Goal: Register for event/course

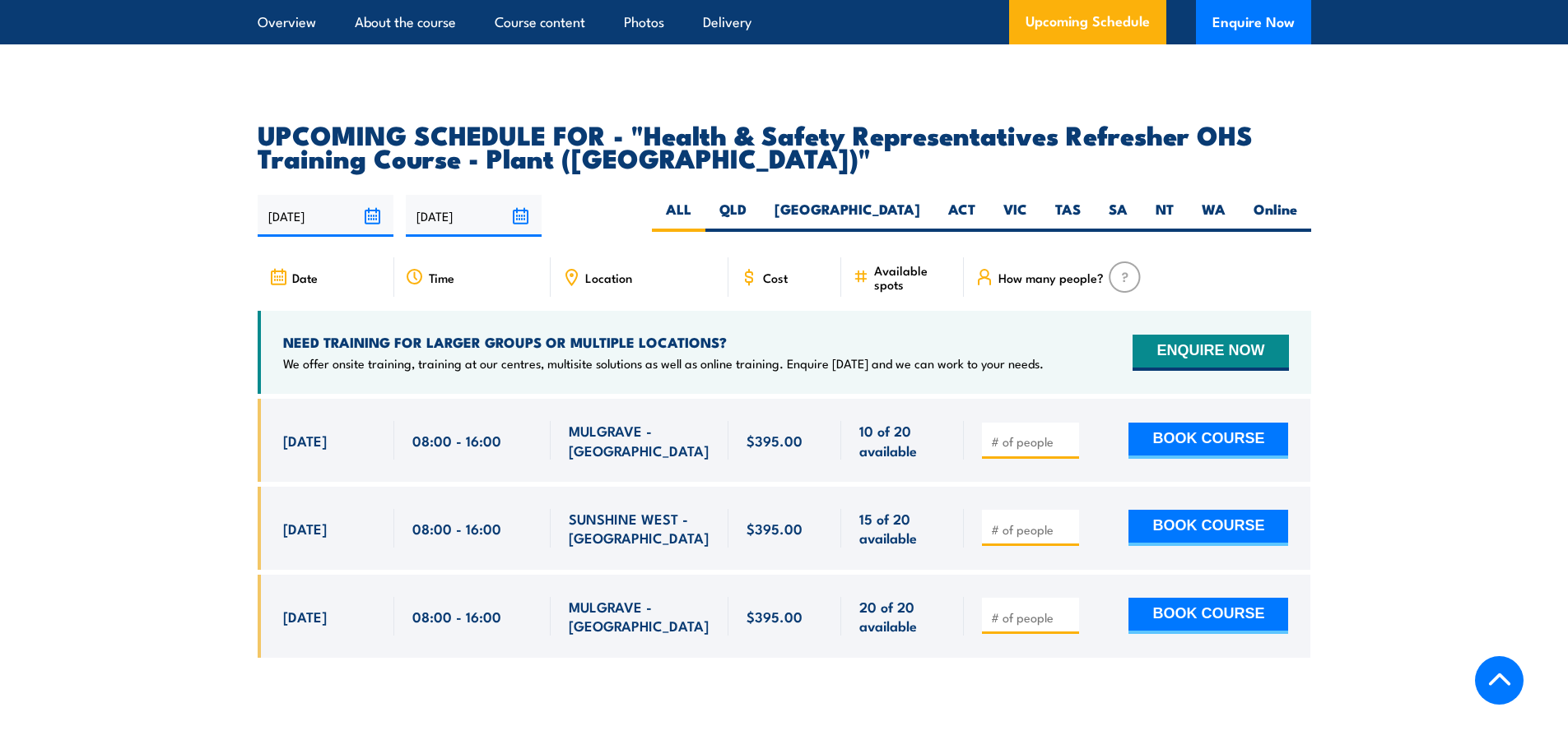
drag, startPoint x: 0, startPoint y: 0, endPoint x: 562, endPoint y: 674, distance: 877.6
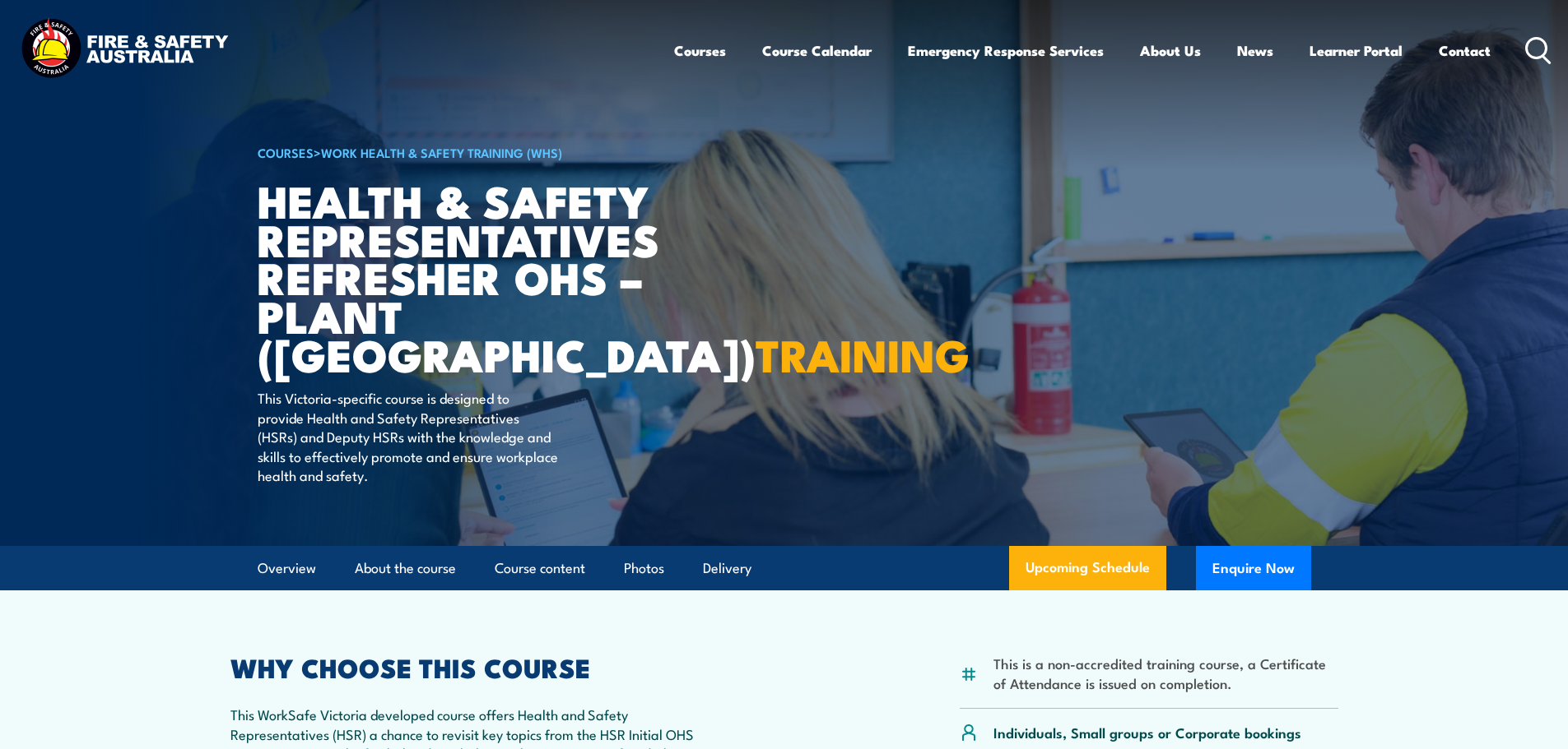
click at [1090, 231] on article "COURSES > Work Health & Safety Training (WHS) Health & Safety Representatives R…" at bounding box center [784, 273] width 1053 height 546
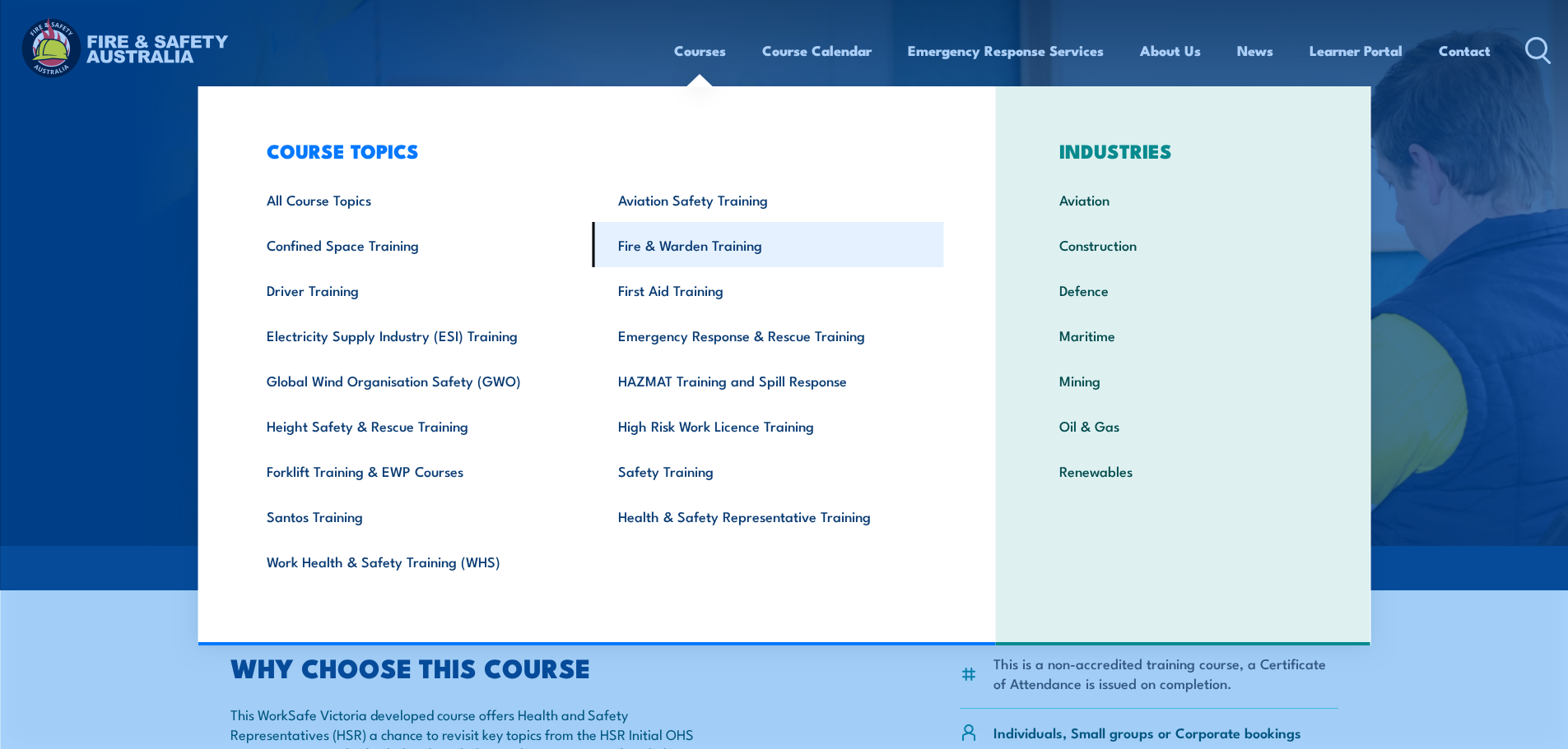
click at [689, 247] on link "Fire & Warden Training" at bounding box center [768, 244] width 351 height 45
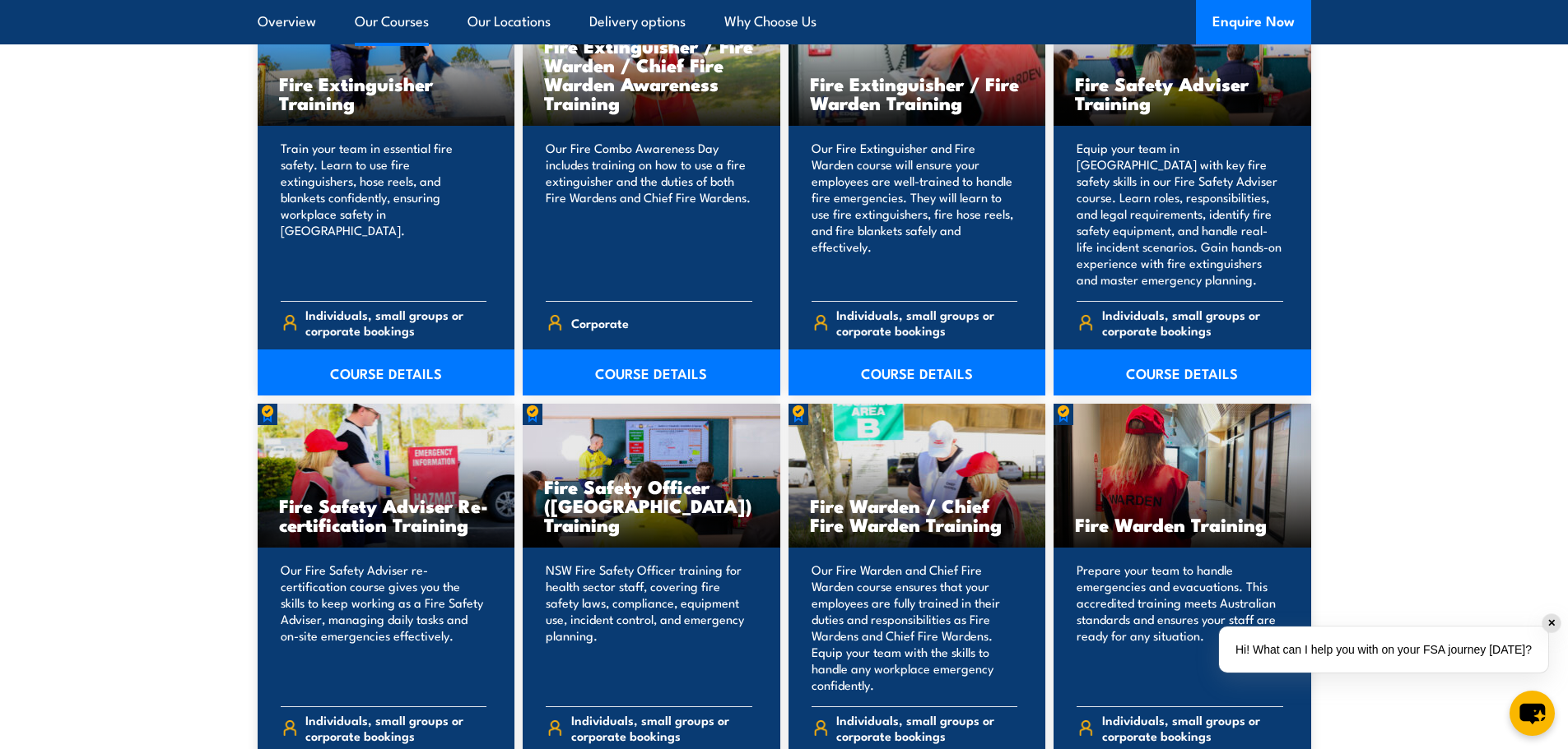
scroll to position [1481, 0]
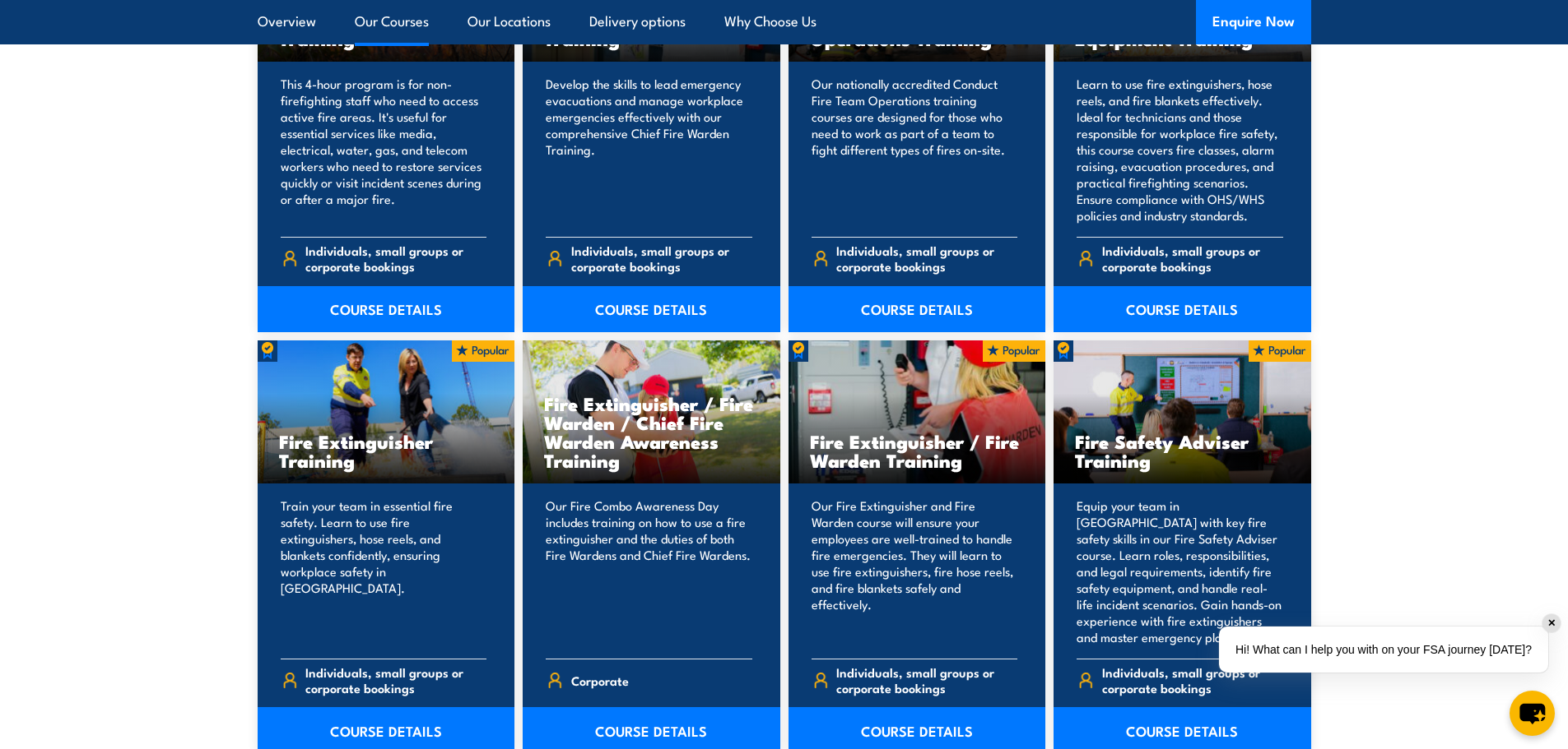
click at [1476, 224] on section "16 COURSES Bush Fire Awareness Training" at bounding box center [784, 748] width 1568 height 1758
click at [1552, 628] on div "✕" at bounding box center [1551, 623] width 18 height 18
drag, startPoint x: 1328, startPoint y: 148, endPoint x: 1474, endPoint y: 204, distance: 156.4
click at [1328, 148] on section "16 COURSES Bush Fire Awareness Training" at bounding box center [784, 748] width 1568 height 1758
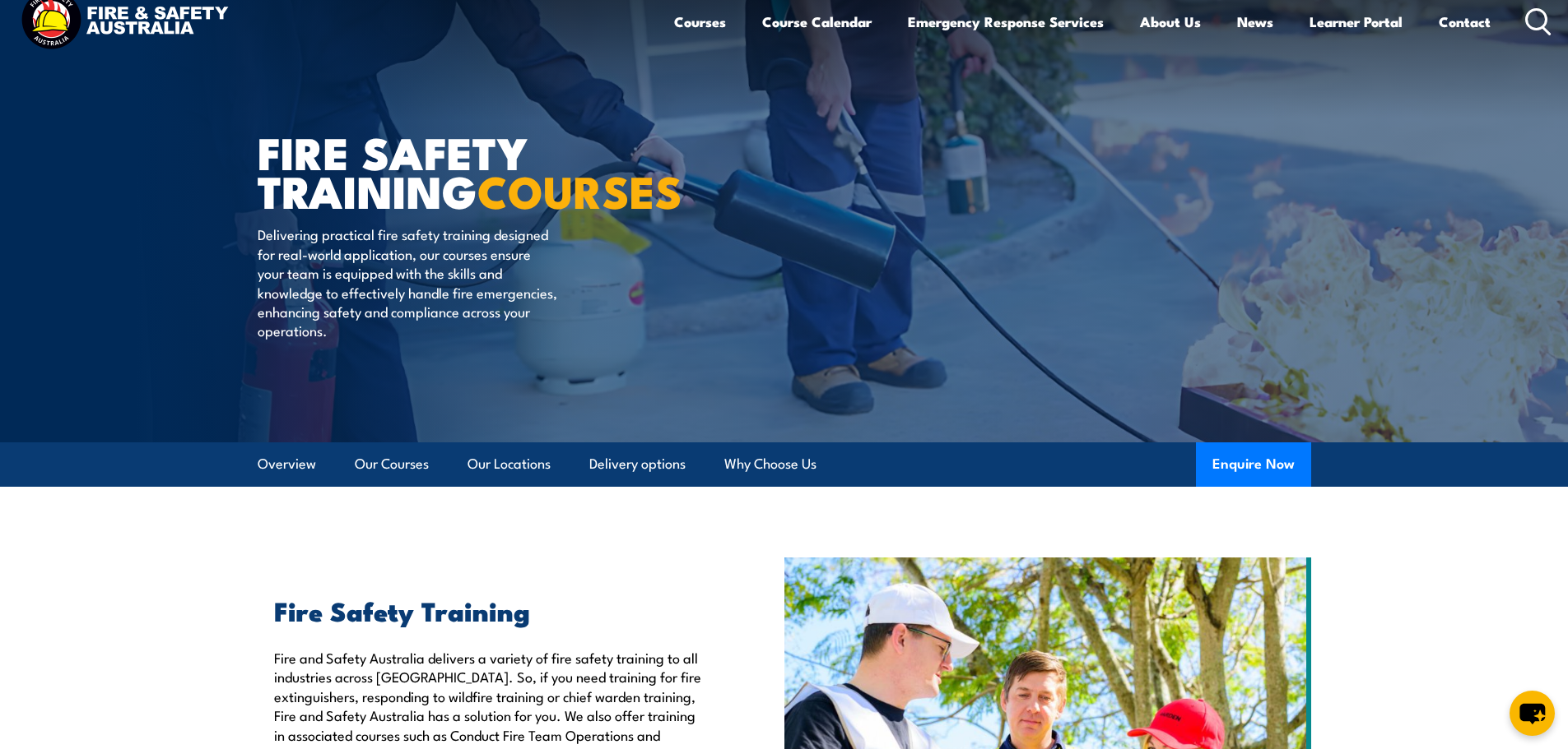
scroll to position [0, 0]
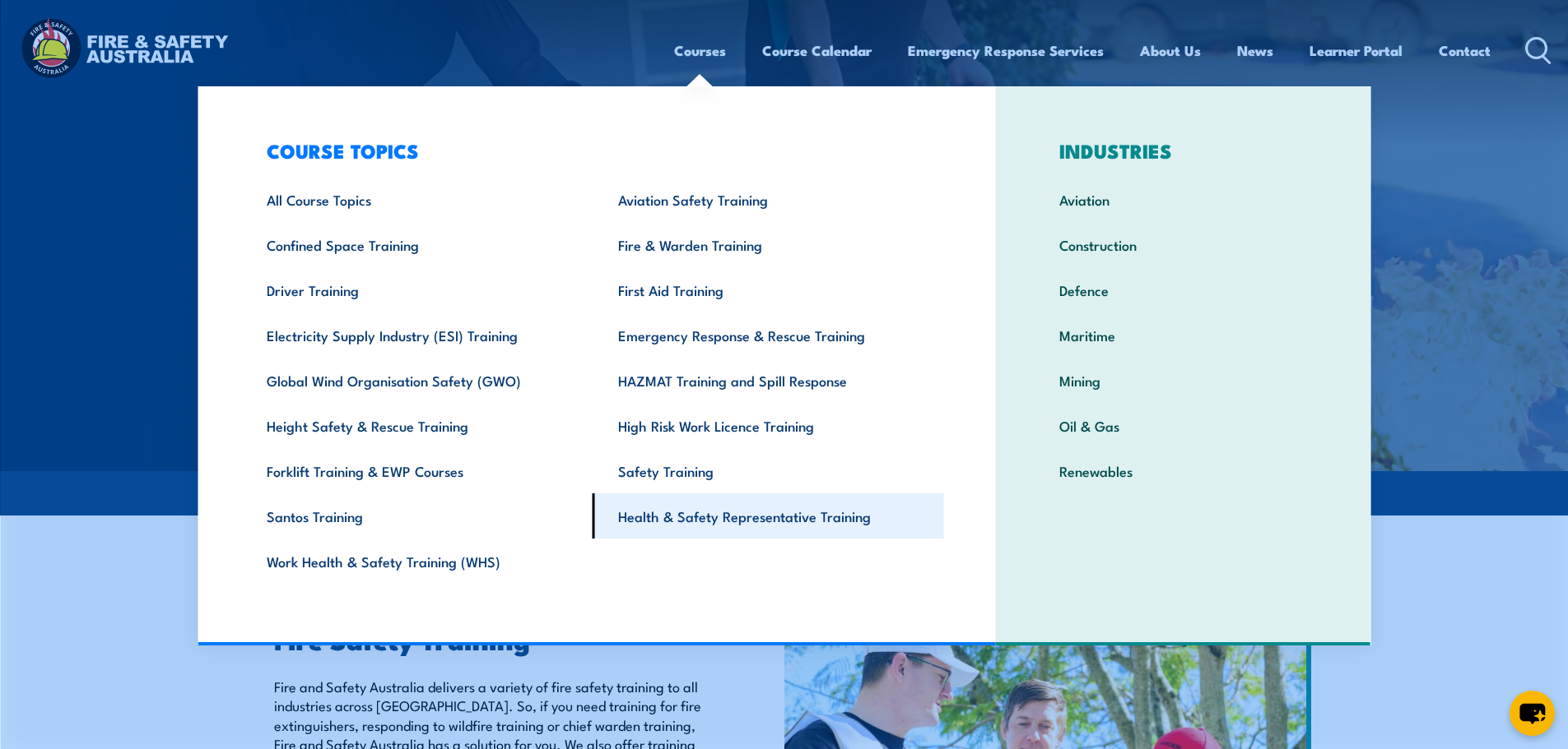
click at [703, 516] on link "Health & Safety Representative Training" at bounding box center [768, 515] width 351 height 45
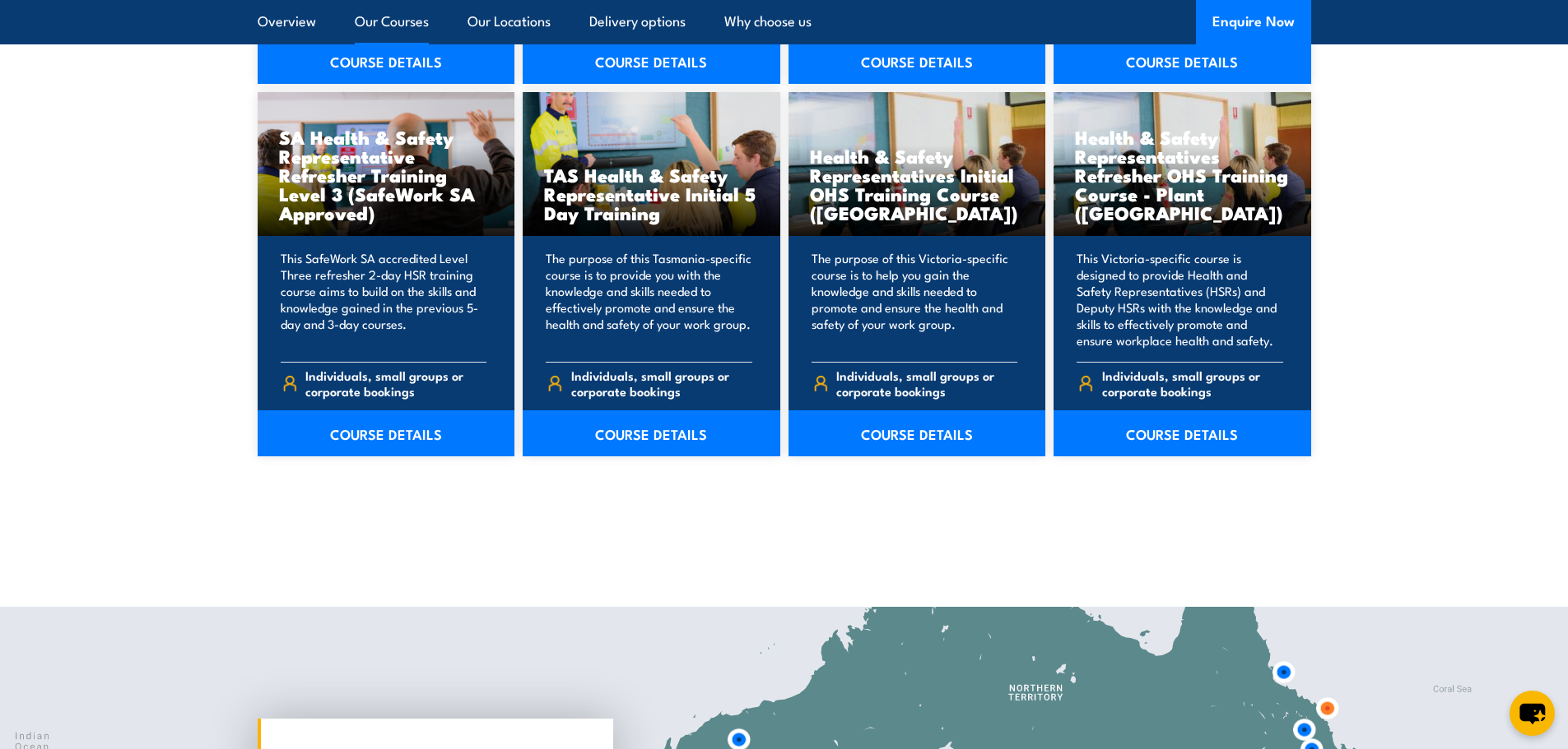
scroll to position [2221, 0]
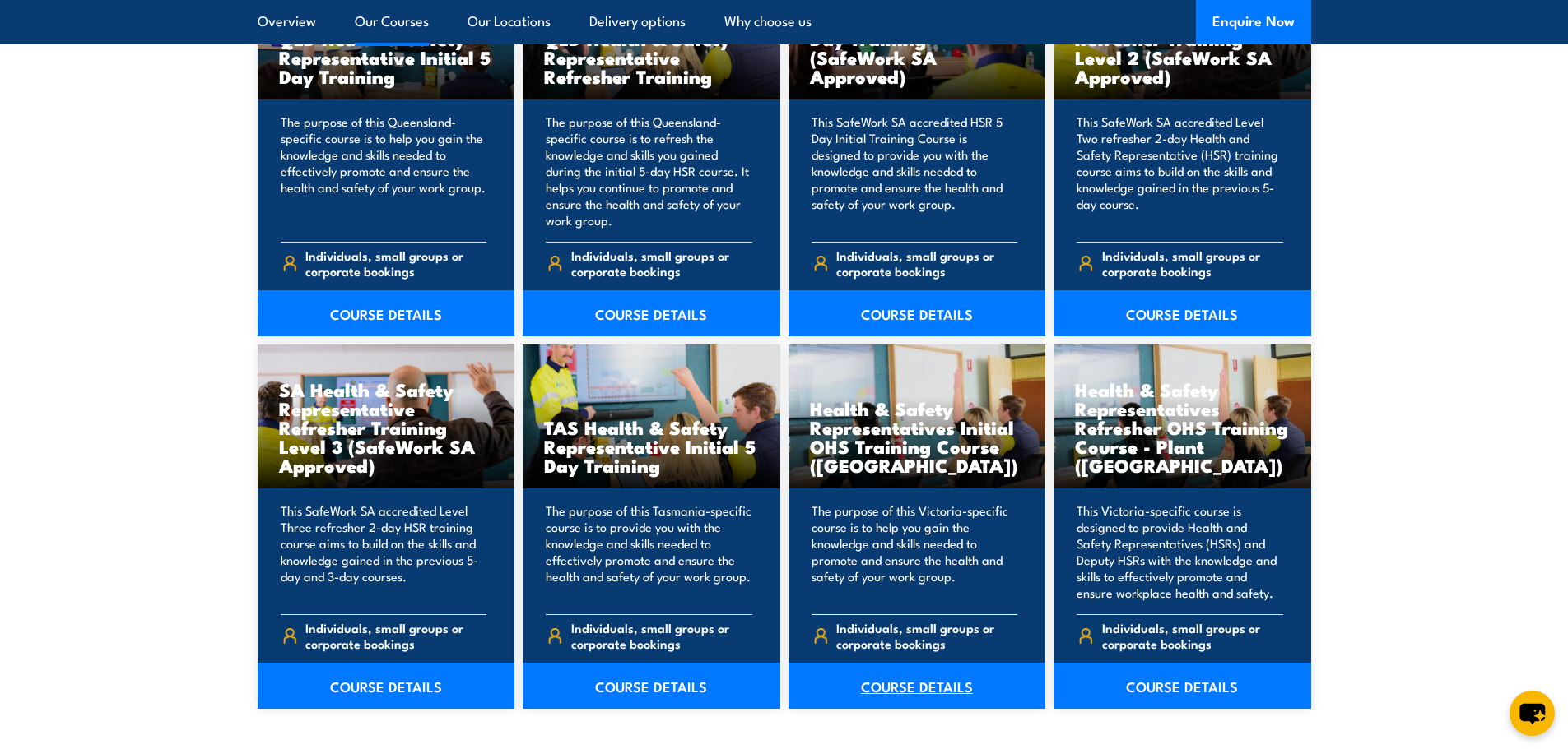
click at [910, 687] on link "COURSE DETAILS" at bounding box center [918, 686] width 258 height 46
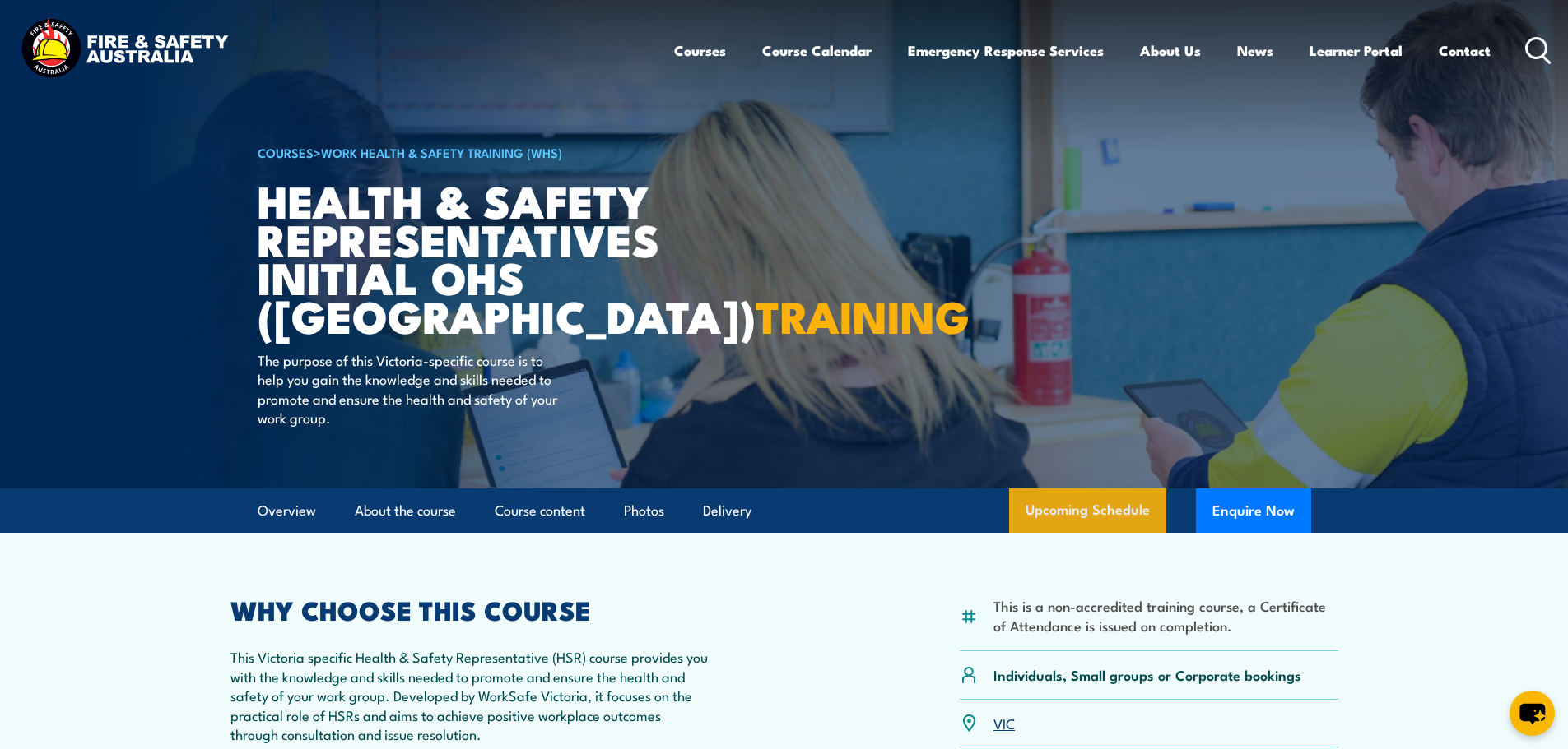
click at [1128, 502] on link "Upcoming Schedule" at bounding box center [1087, 511] width 157 height 44
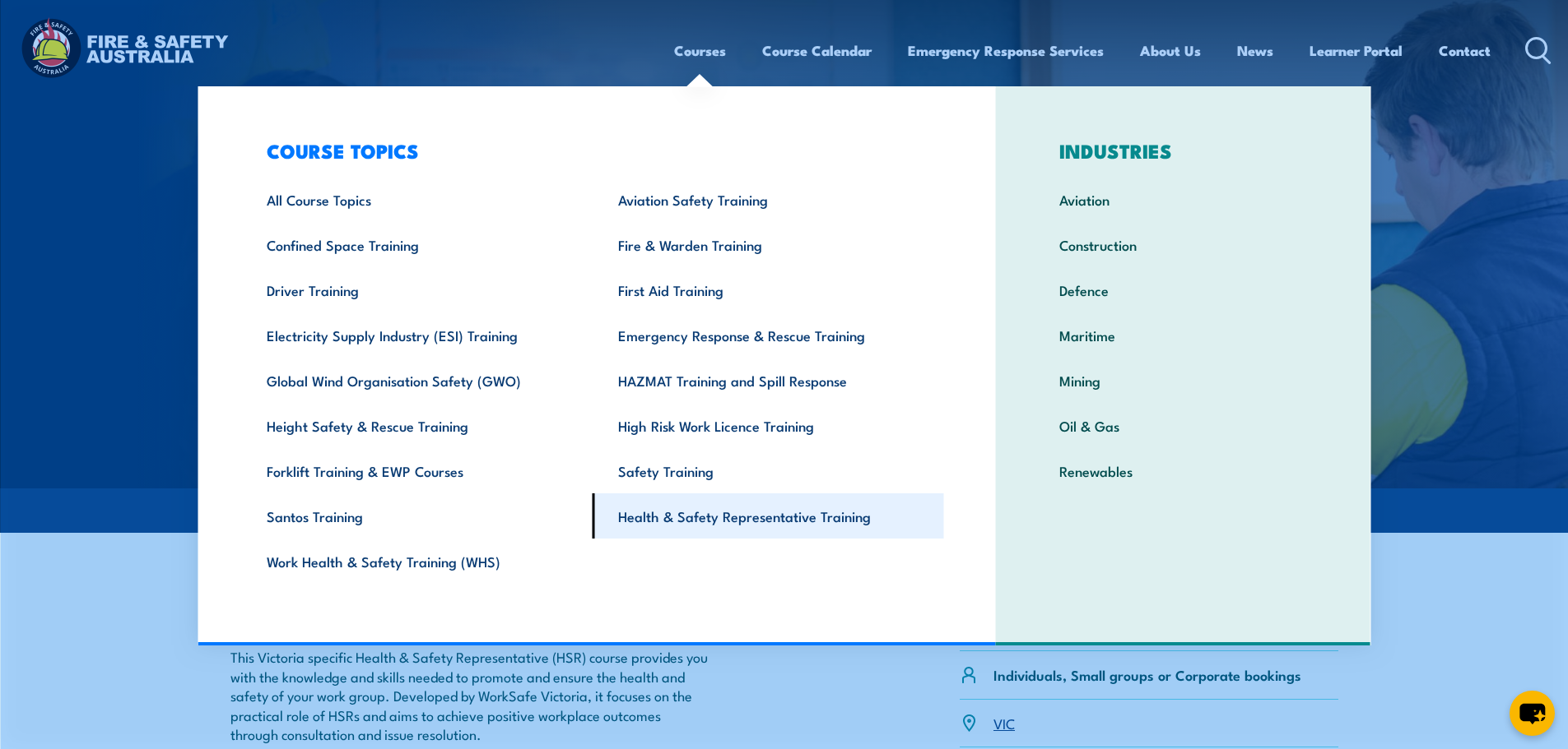
click at [679, 516] on link "Health & Safety Representative Training" at bounding box center [768, 515] width 351 height 45
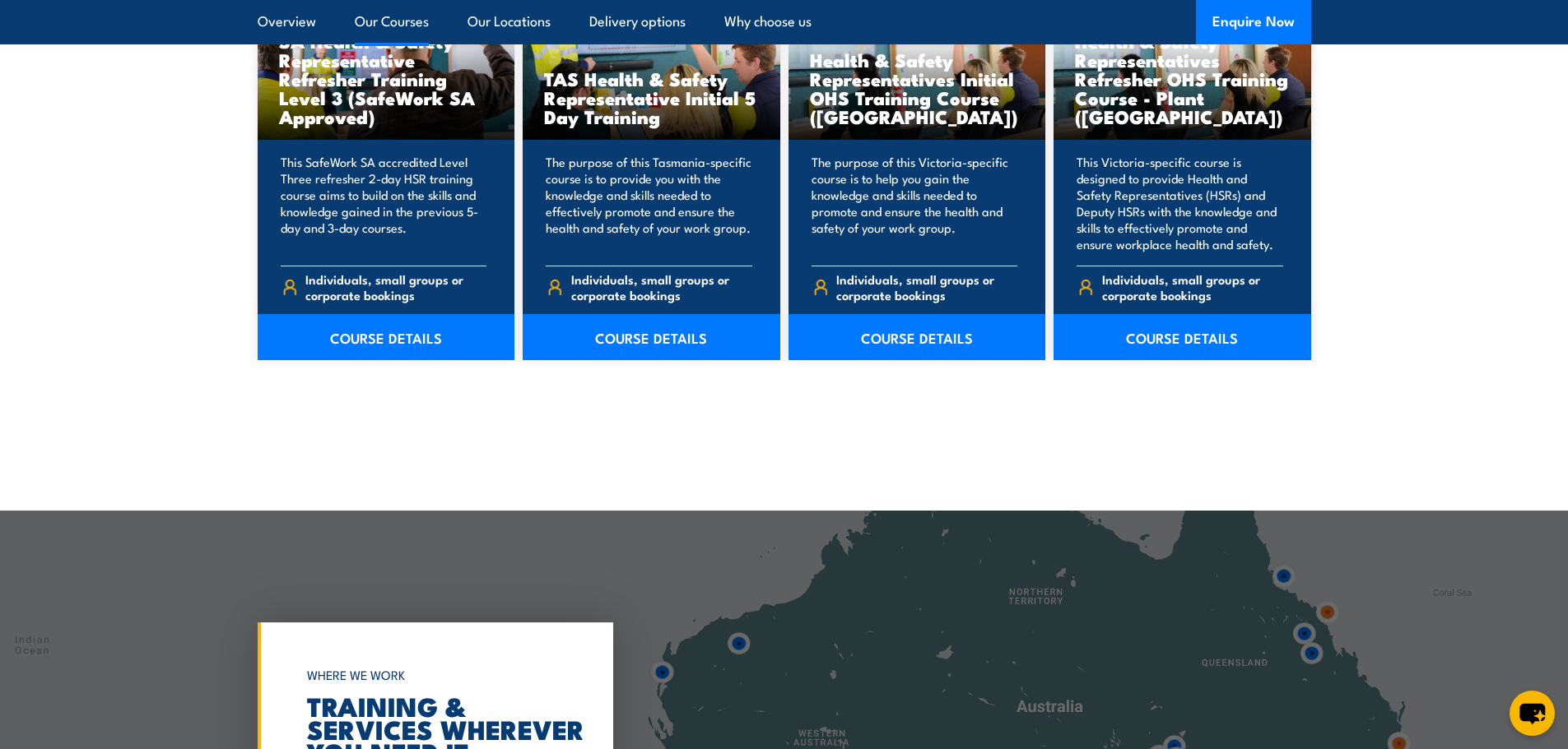
scroll to position [2303, 0]
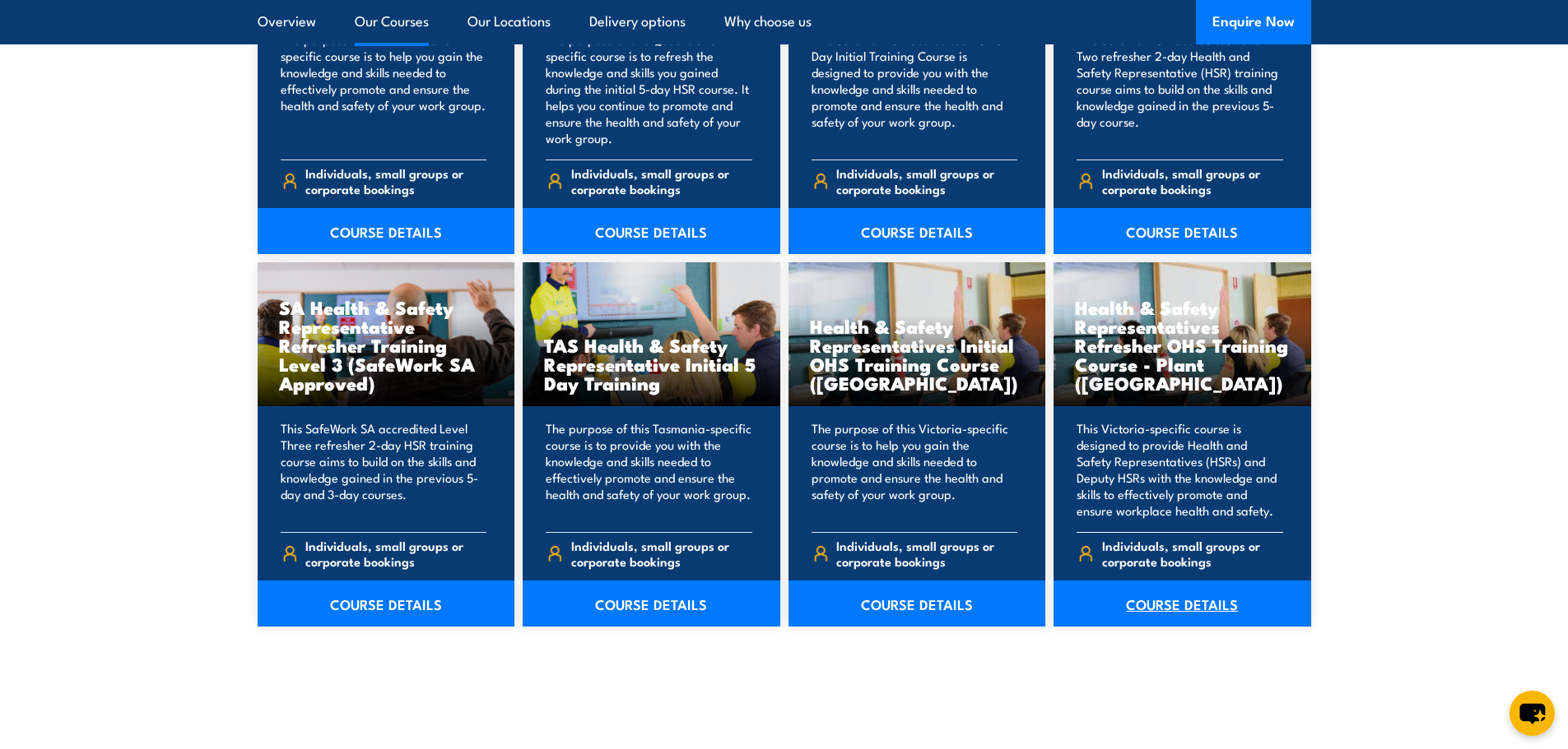
click at [1166, 612] on link "COURSE DETAILS" at bounding box center [1182, 604] width 258 height 46
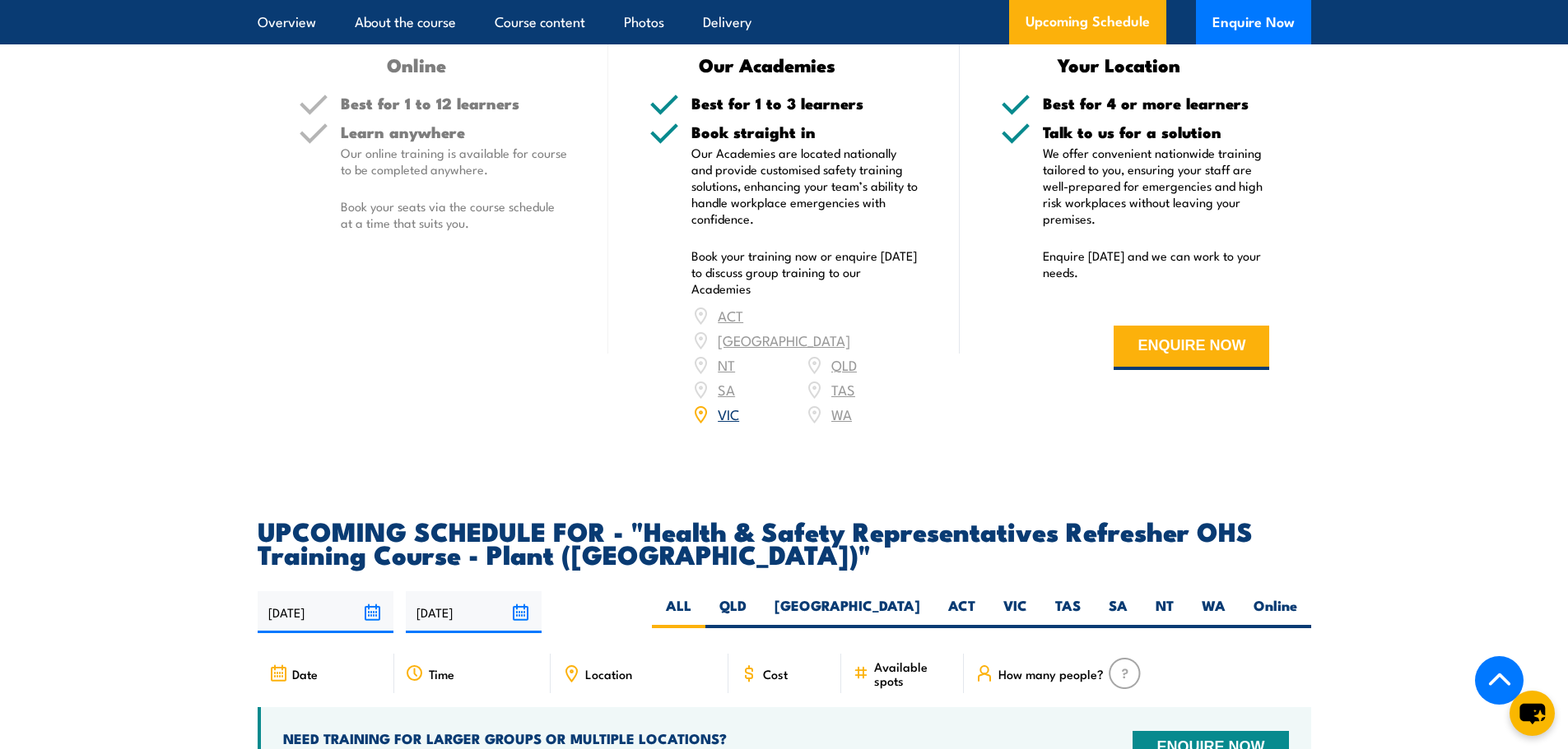
scroll to position [2797, 0]
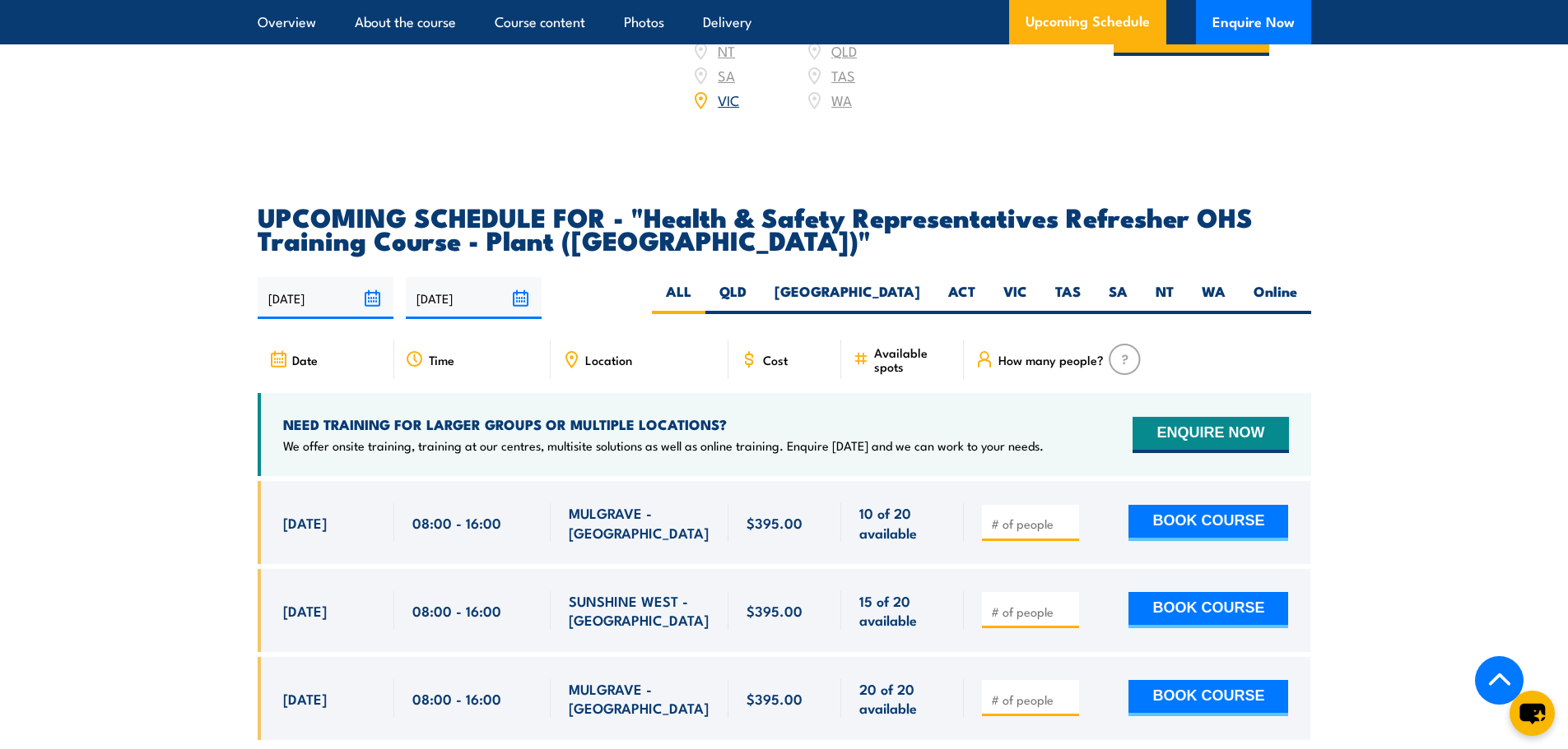
click at [1378, 323] on section "UPCOMING SCHEDULE FOR - "Health & Safety Representatives Refresher OHS Training…" at bounding box center [784, 485] width 1568 height 560
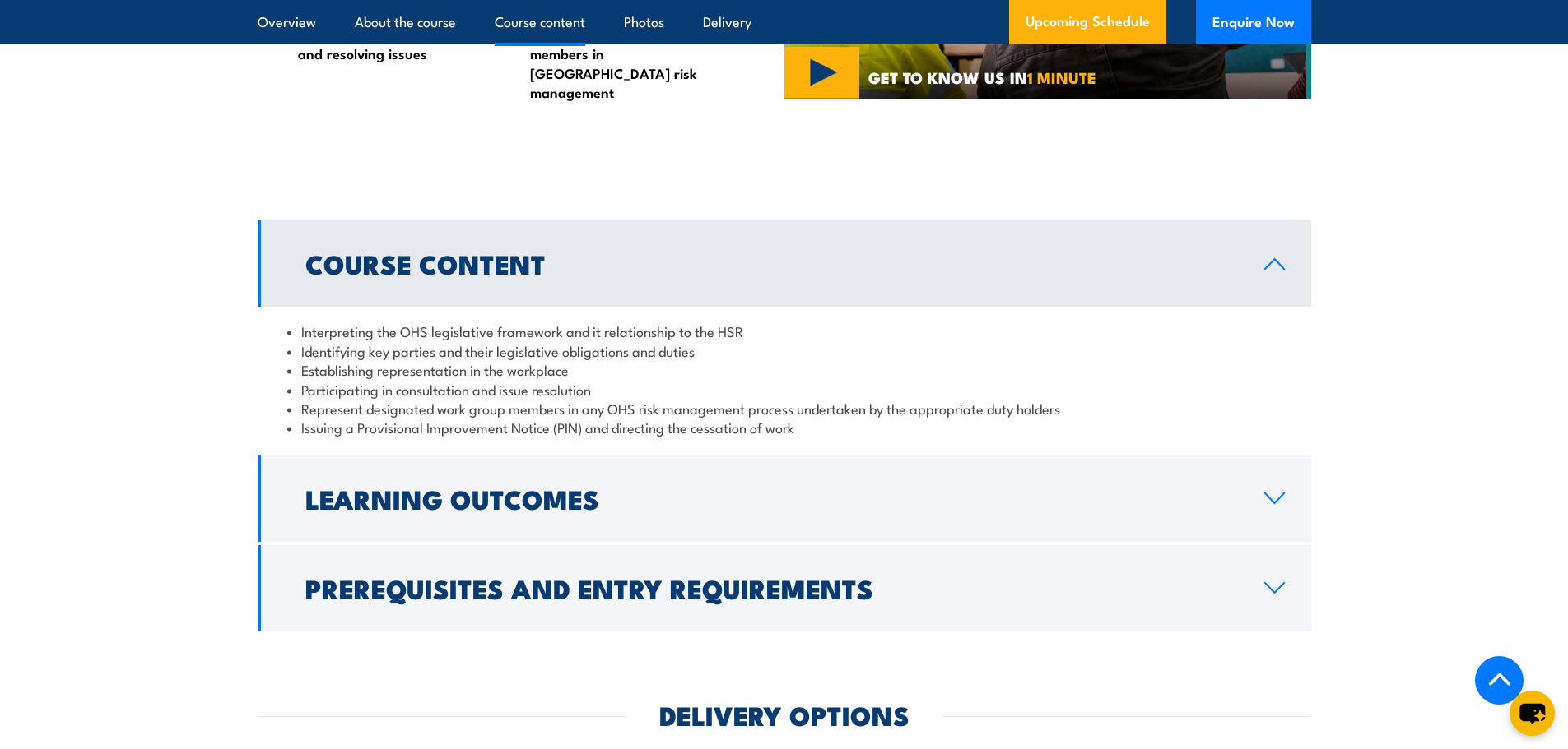
scroll to position [1152, 0]
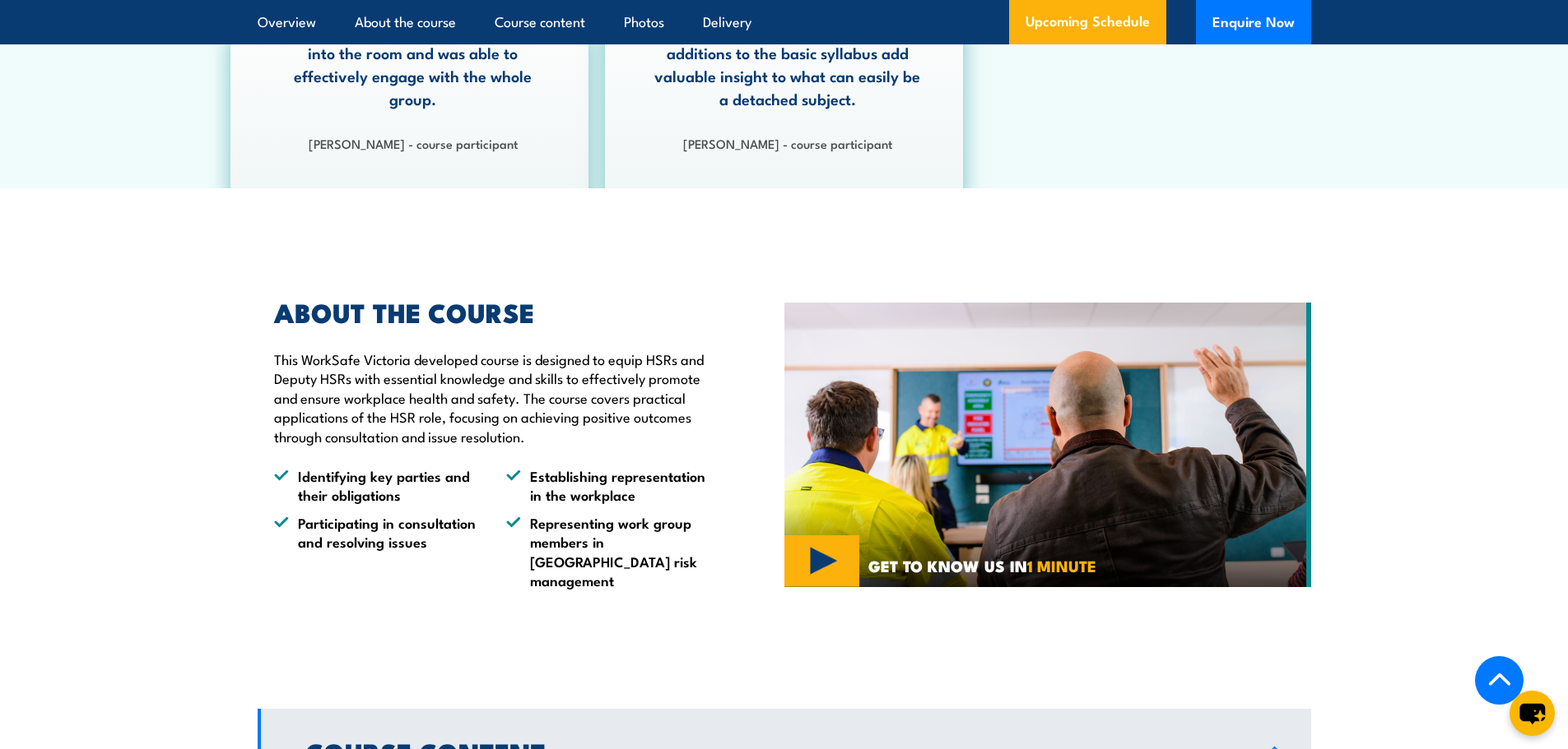
click at [729, 270] on div "ABOUT THE COURSE This WorkSafe Victoria developed course is designed to equip H…" at bounding box center [520, 444] width 526 height 372
